Goal: Information Seeking & Learning: Understand process/instructions

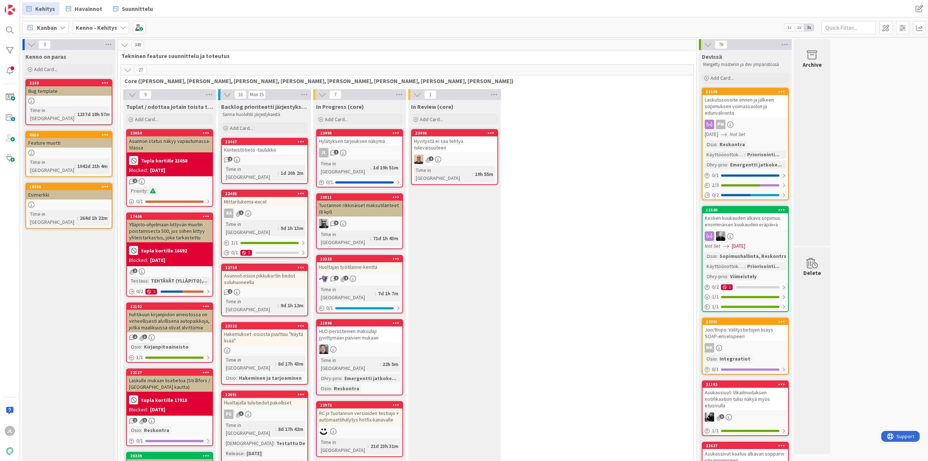
click at [359, 144] on div "Hylätyksen tarjouksen näkymä" at bounding box center [360, 140] width 86 height 9
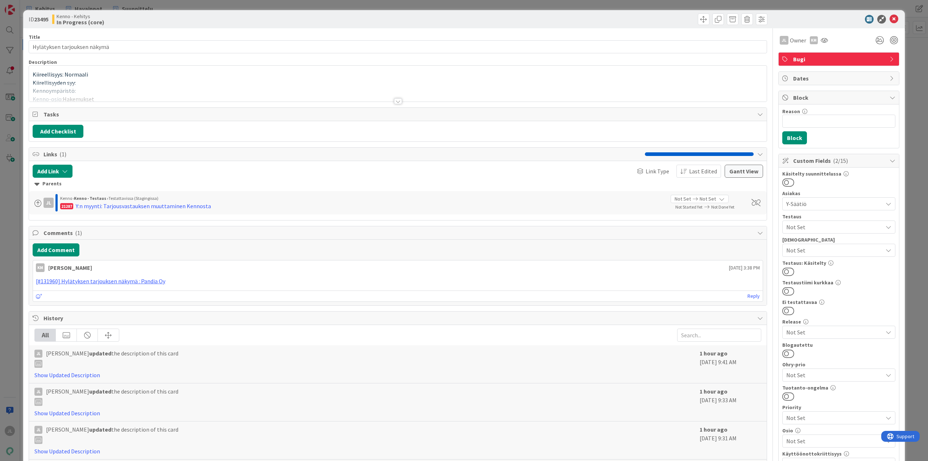
click at [161, 79] on p "Kiirellisyyden syy:" at bounding box center [398, 83] width 731 height 8
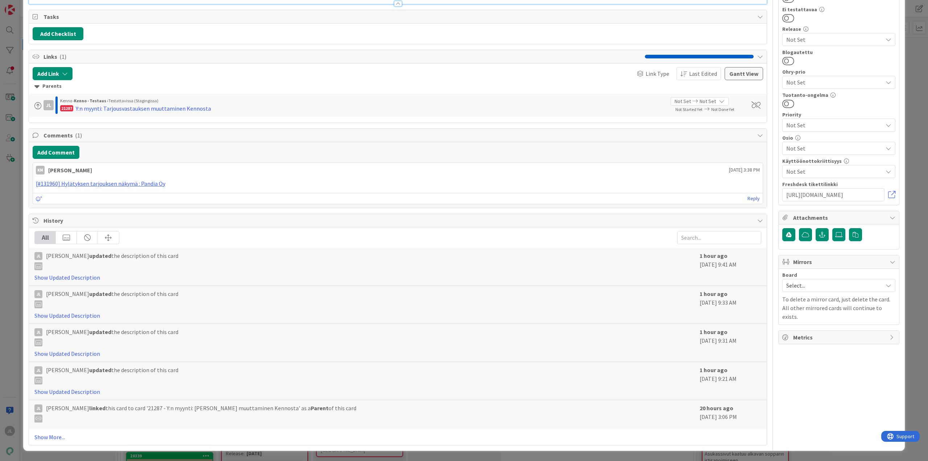
scroll to position [435, 0]
drag, startPoint x: 587, startPoint y: 170, endPoint x: 273, endPoint y: 165, distance: 313.4
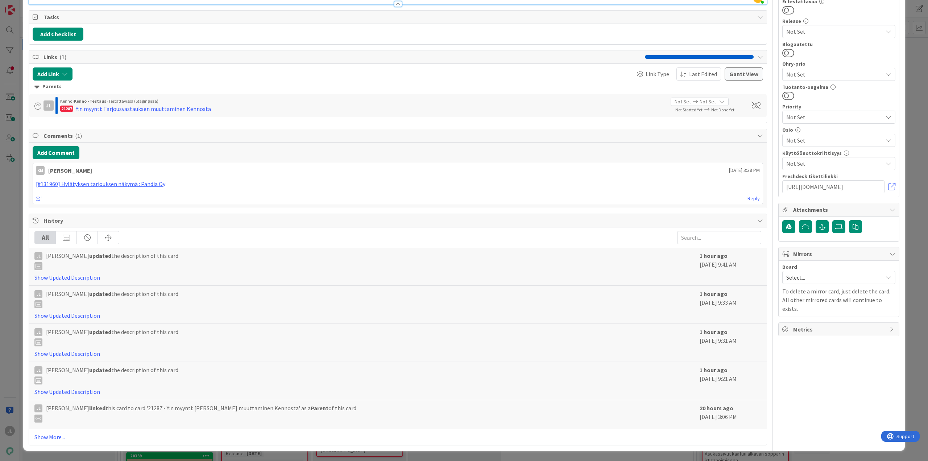
scroll to position [363, 0]
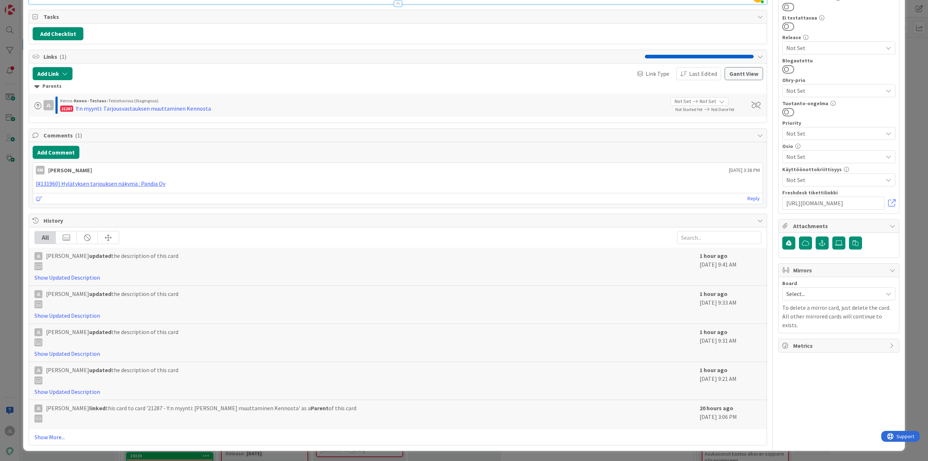
scroll to position [435, 0]
drag, startPoint x: 279, startPoint y: 168, endPoint x: 51, endPoint y: 168, distance: 227.7
copy li "Sallittu vastausten muokkaus "Ei" tai "Ei vastausta" -tilaan kunnes tarjoukset …"
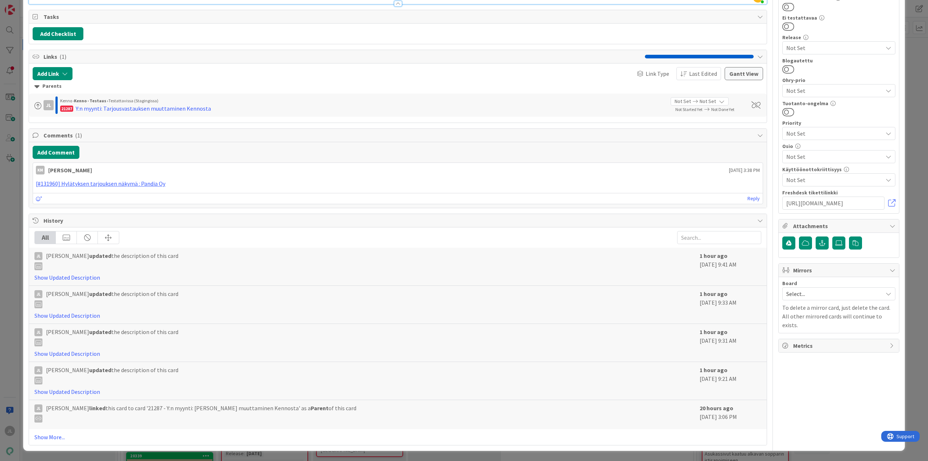
drag, startPoint x: 277, startPoint y: 238, endPoint x: 40, endPoint y: 224, distance: 237.9
drag, startPoint x: 73, startPoint y: 242, endPoint x: 83, endPoint y: 242, distance: 10.2
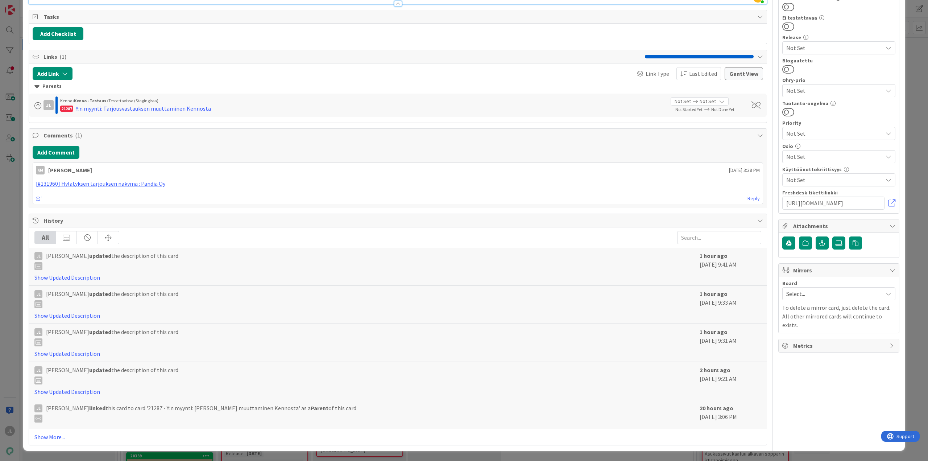
drag, startPoint x: 261, startPoint y: 237, endPoint x: 43, endPoint y: 223, distance: 219.1
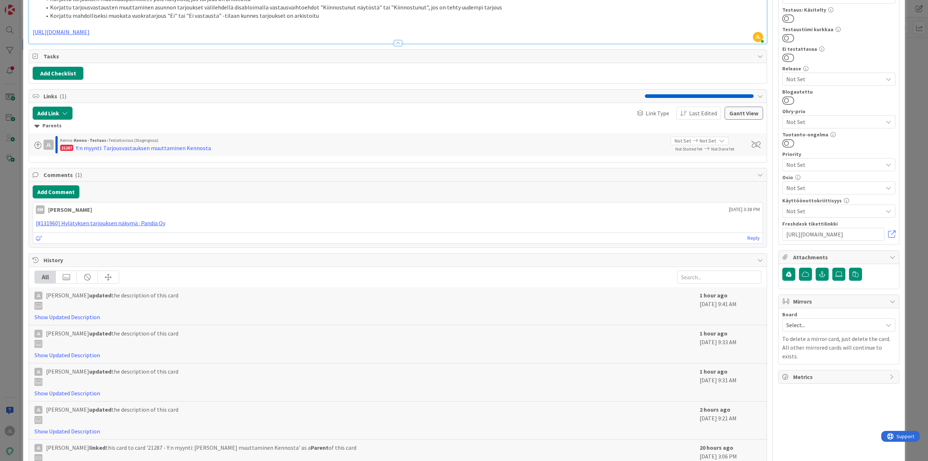
scroll to position [254, 0]
click at [323, 19] on li "Korjattu mahdolliseksi muokata vuokratarjous "Ei" tai "Ei vastausta" -tilaan ku…" at bounding box center [402, 15] width 722 height 8
